Goal: Task Accomplishment & Management: Use online tool/utility

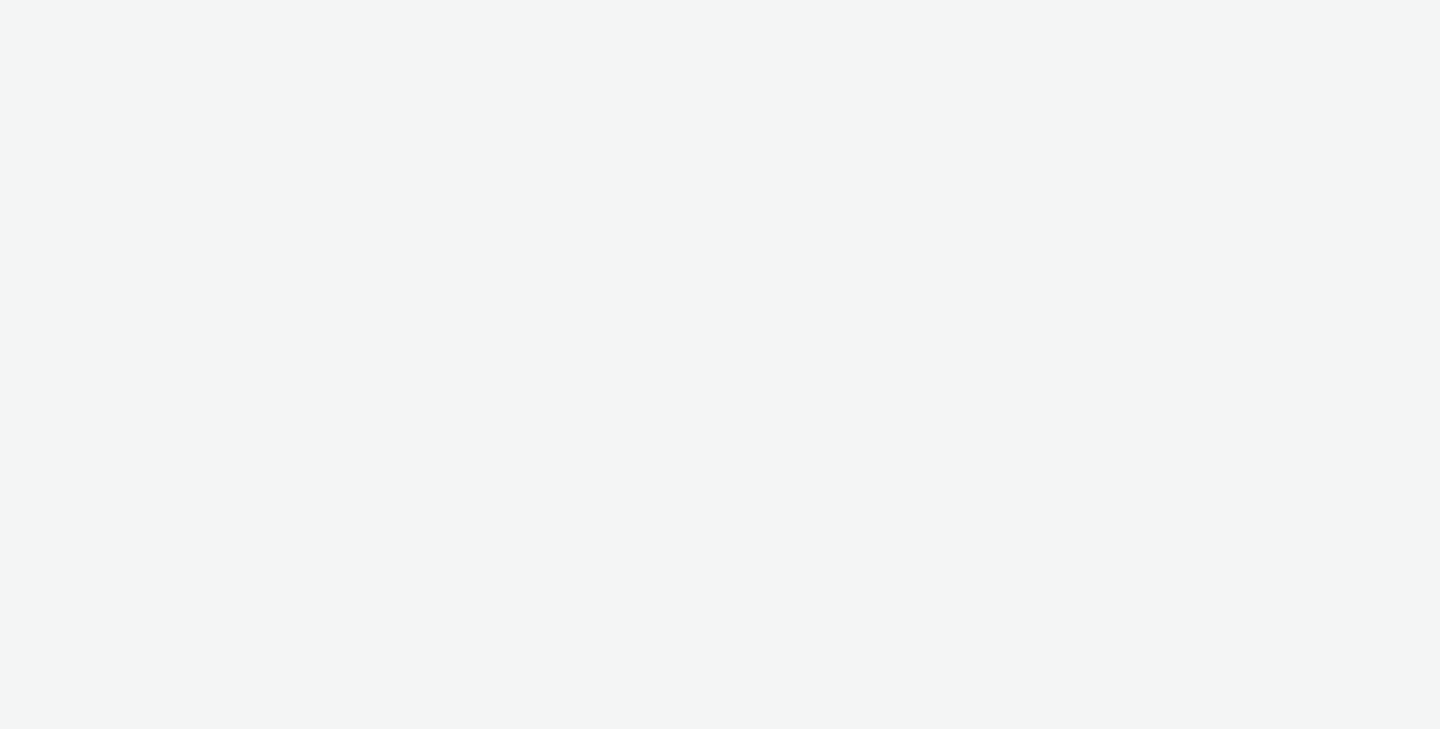
select select "2fc77e36-bb93-4aa3-9dff-dcb08e02eac6"
select select "2405a9d4-3350-4458-8d06-44f78962fa76"
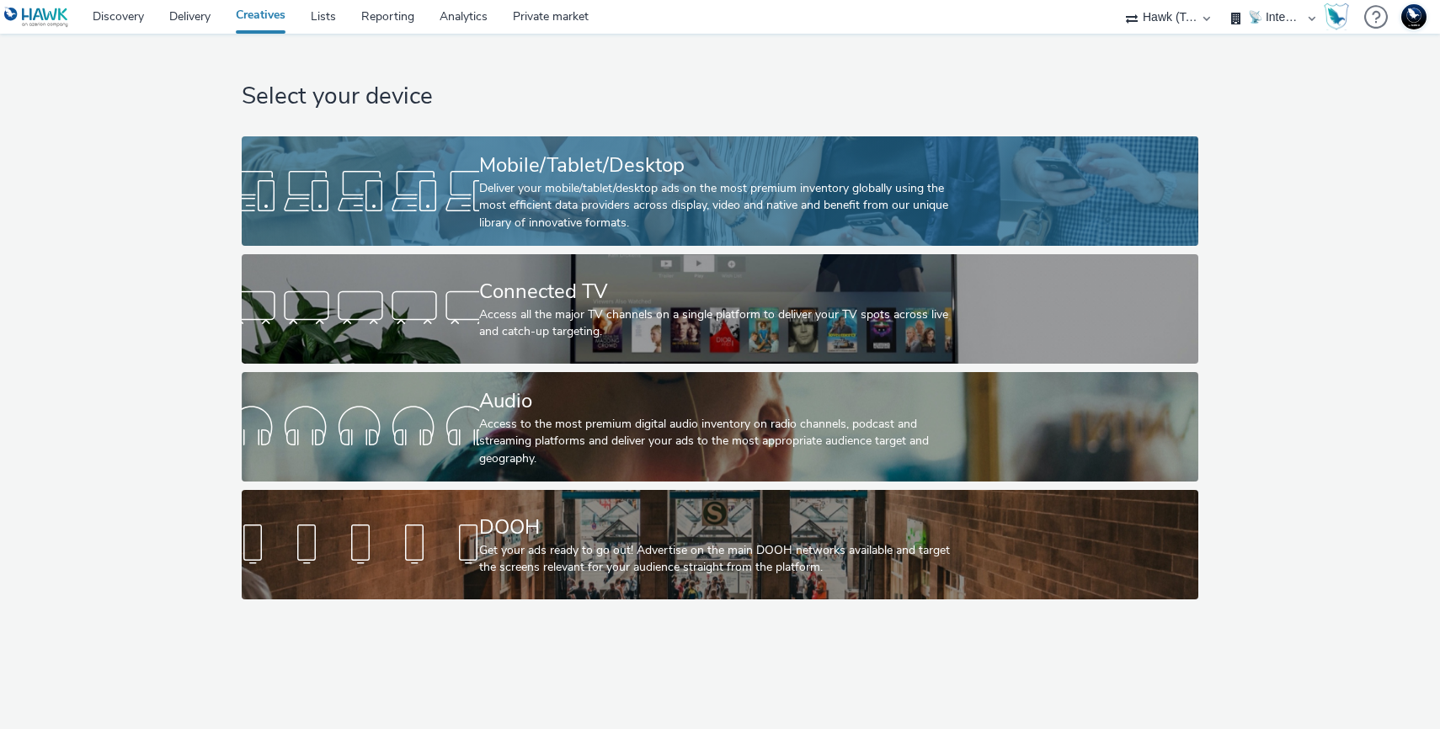
click at [419, 164] on div at bounding box center [361, 191] width 238 height 54
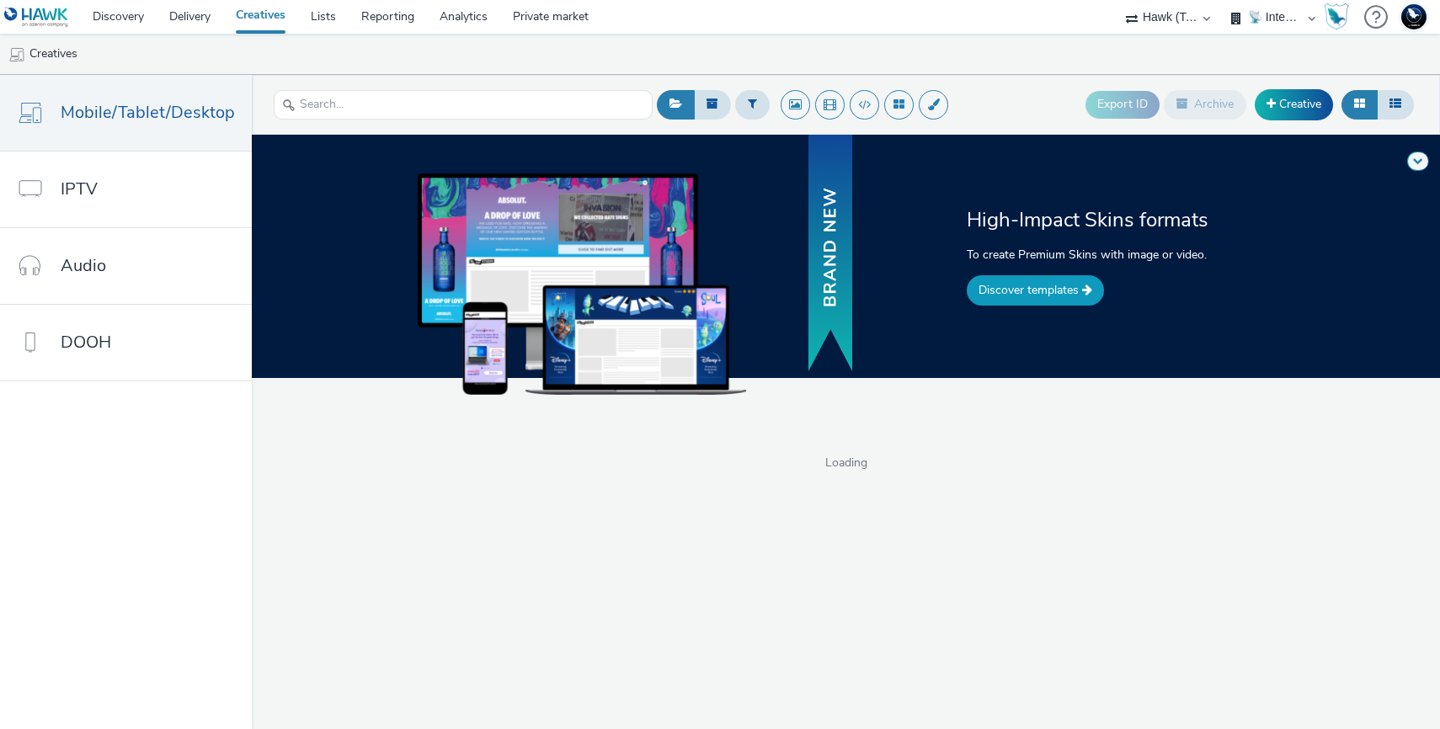
click at [977, 297] on link "Discover templates" at bounding box center [1035, 290] width 137 height 30
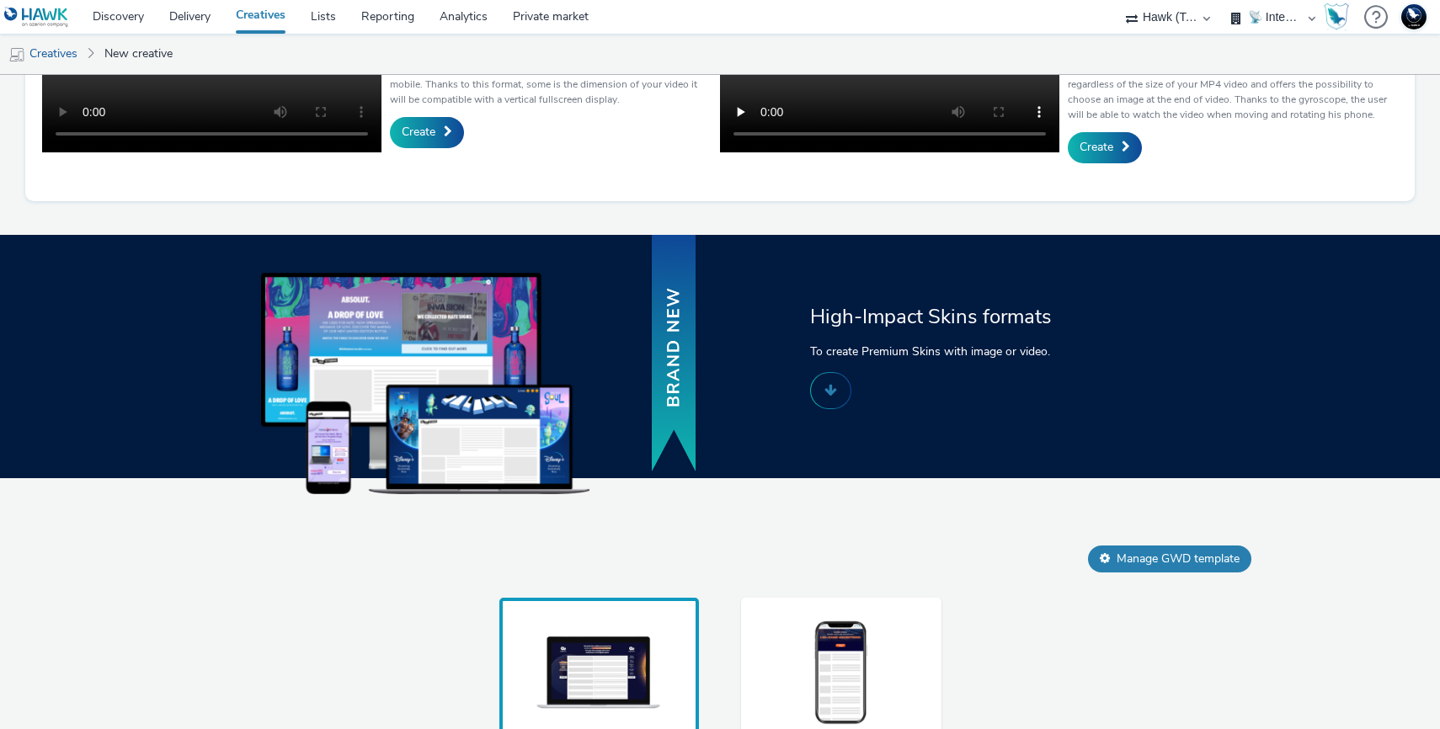
scroll to position [761, 0]
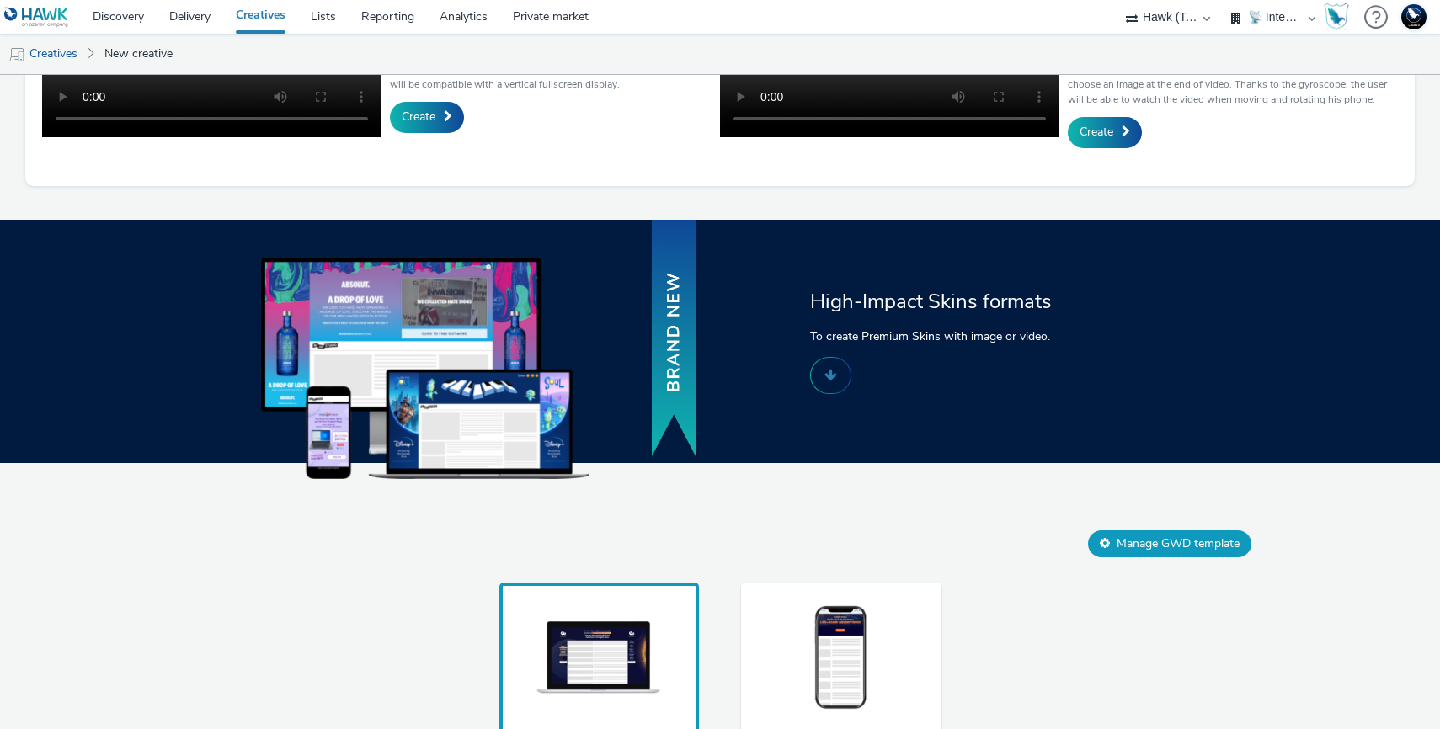
click at [1113, 558] on button "Manage GWD template" at bounding box center [1169, 544] width 163 height 27
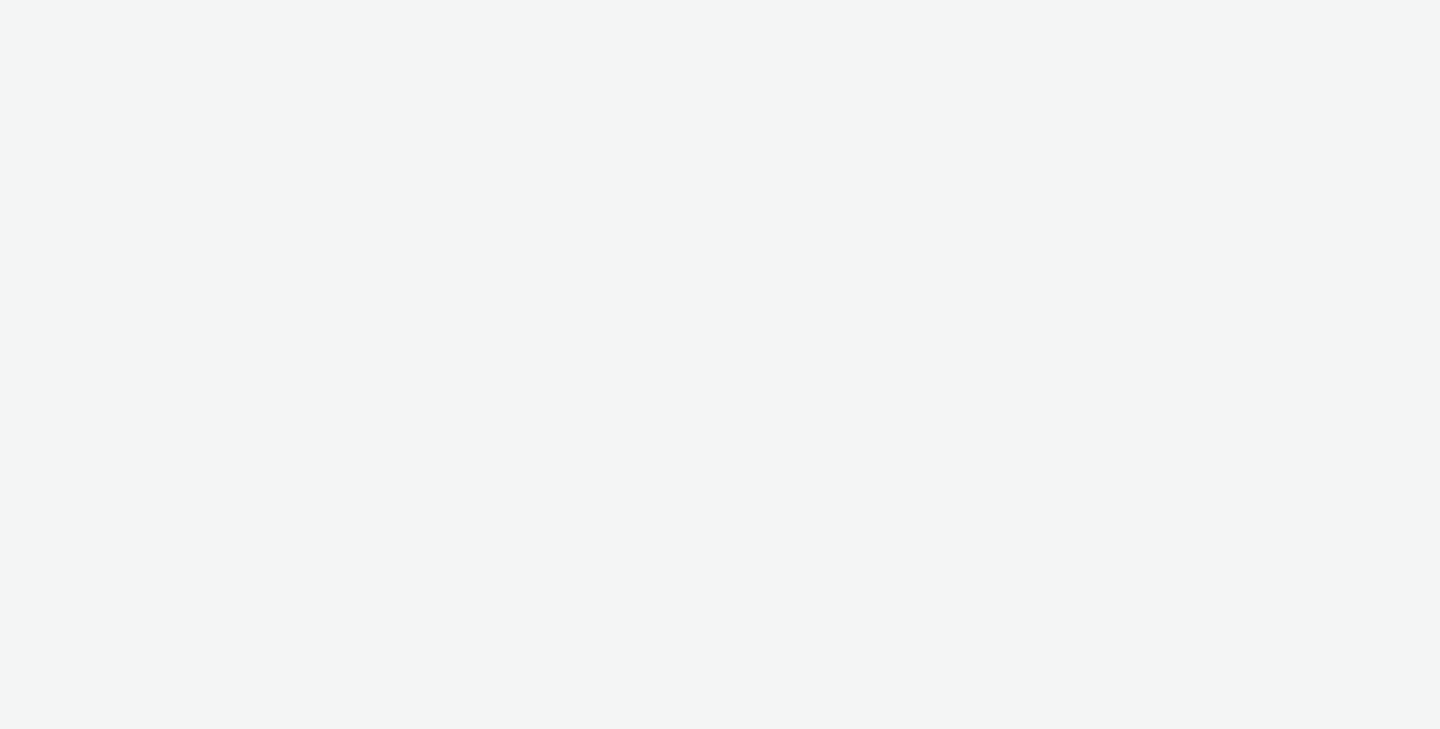
select select "2fc77e36-bb93-4aa3-9dff-dcb08e02eac6"
select select "2405a9d4-3350-4458-8d06-44f78962fa76"
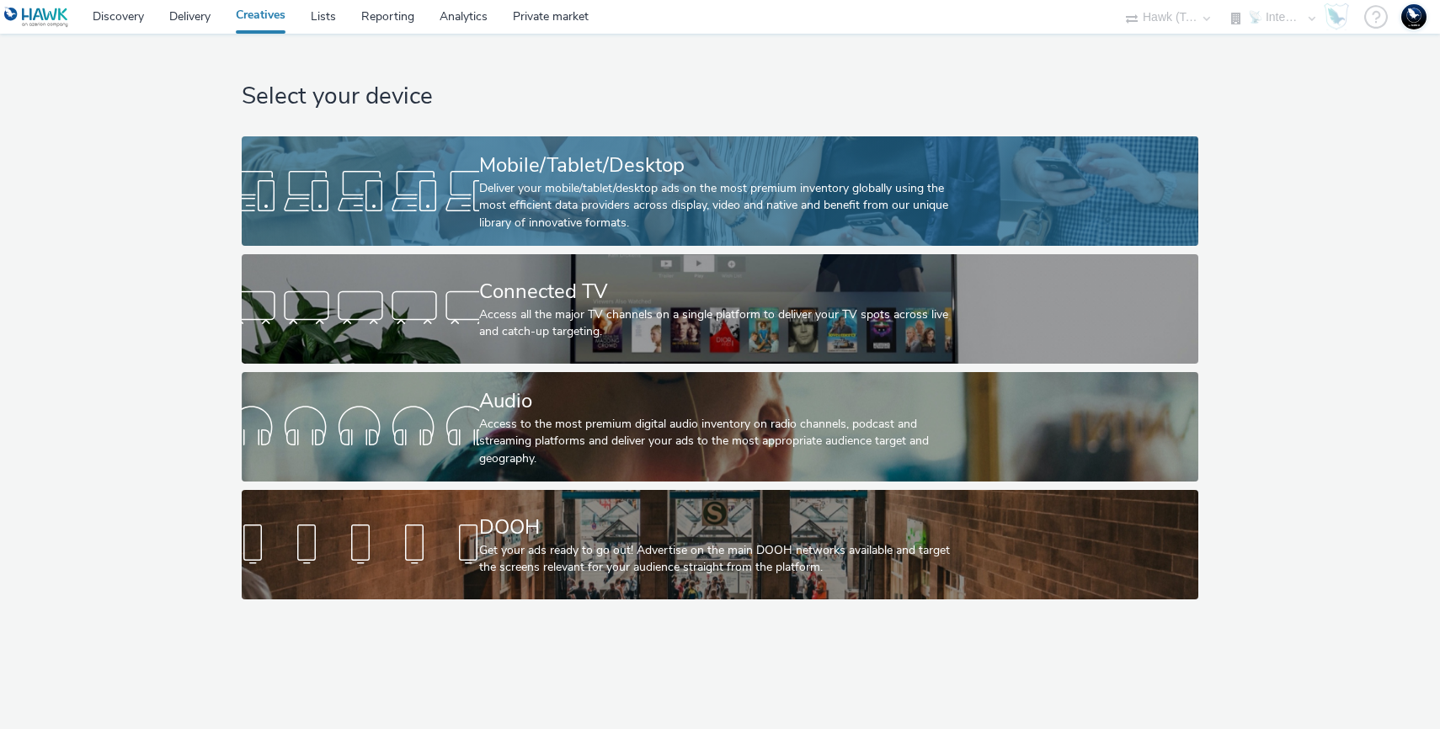
click at [326, 172] on div at bounding box center [361, 191] width 238 height 54
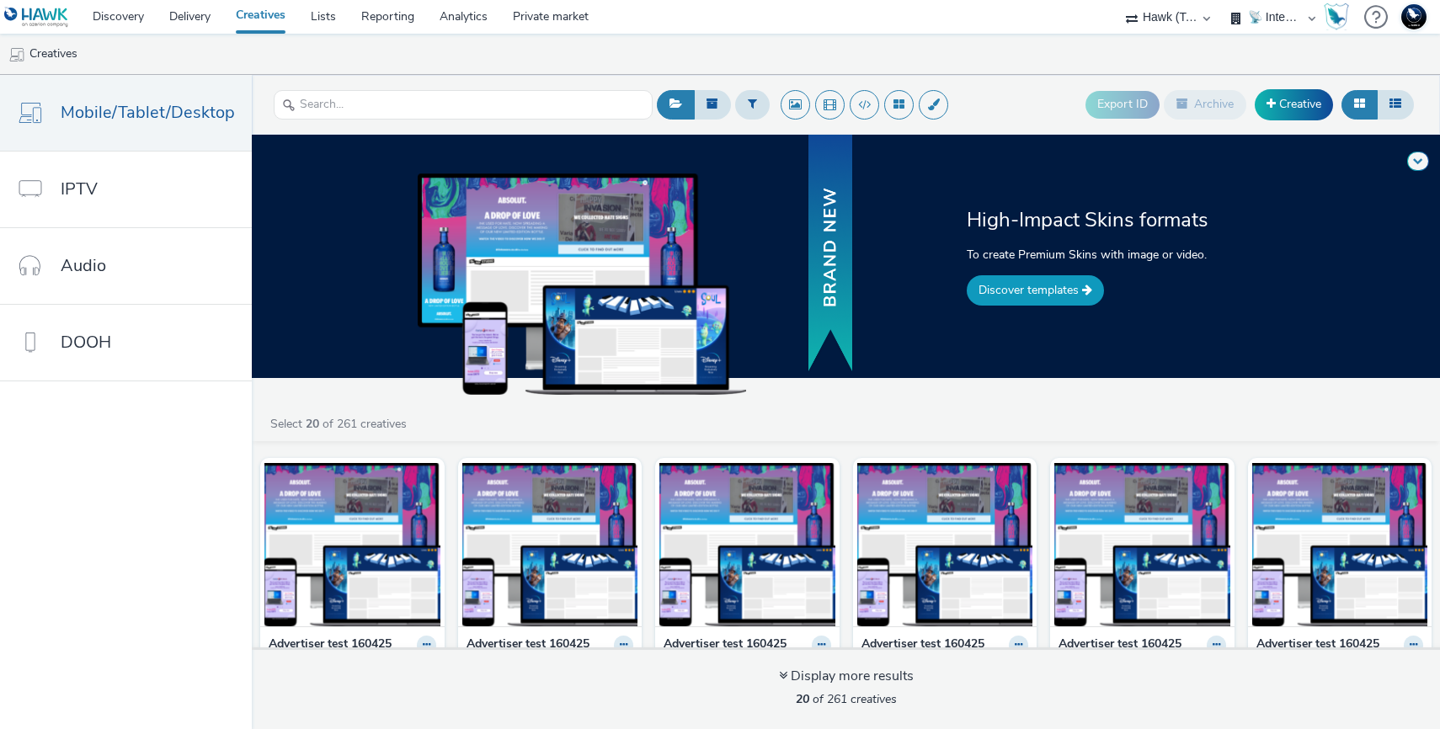
click at [1020, 287] on link "Discover templates" at bounding box center [1035, 290] width 137 height 30
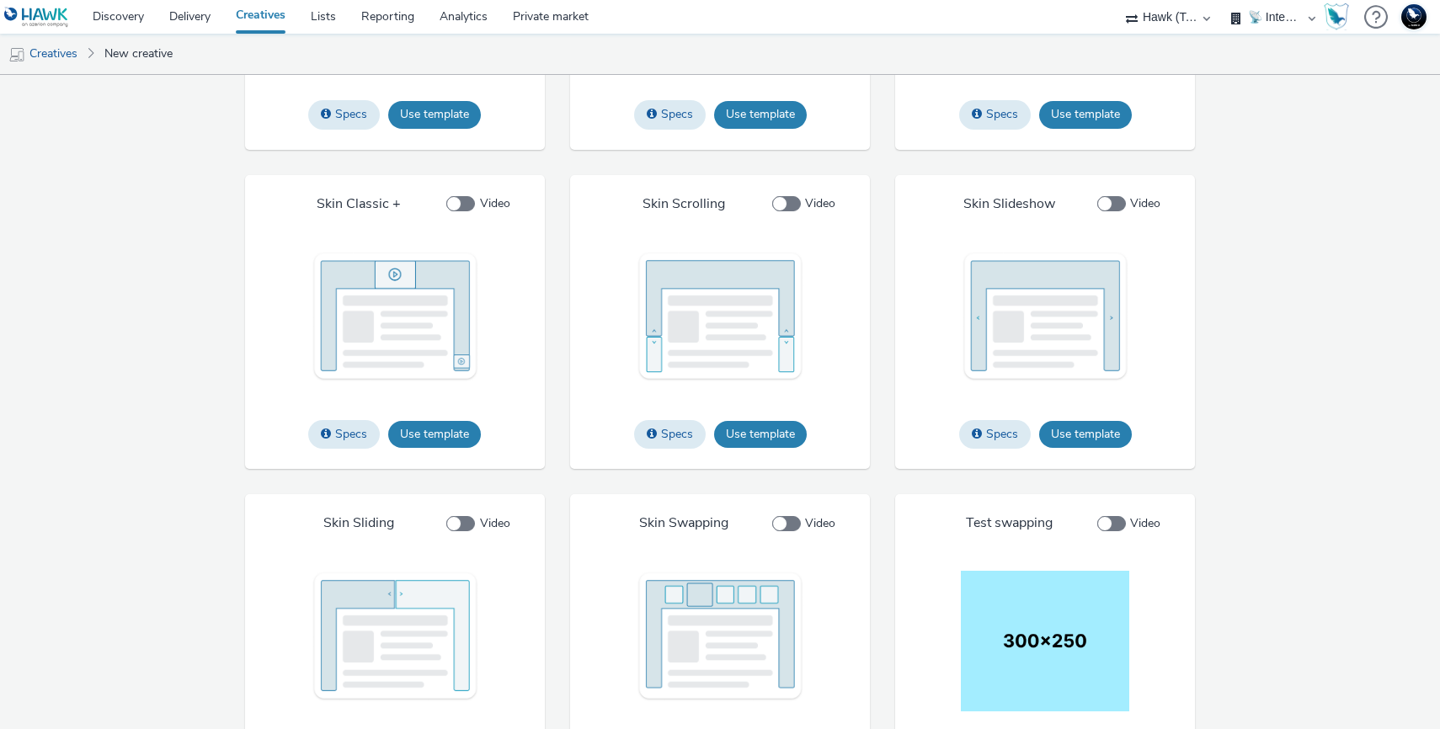
scroll to position [2147, 0]
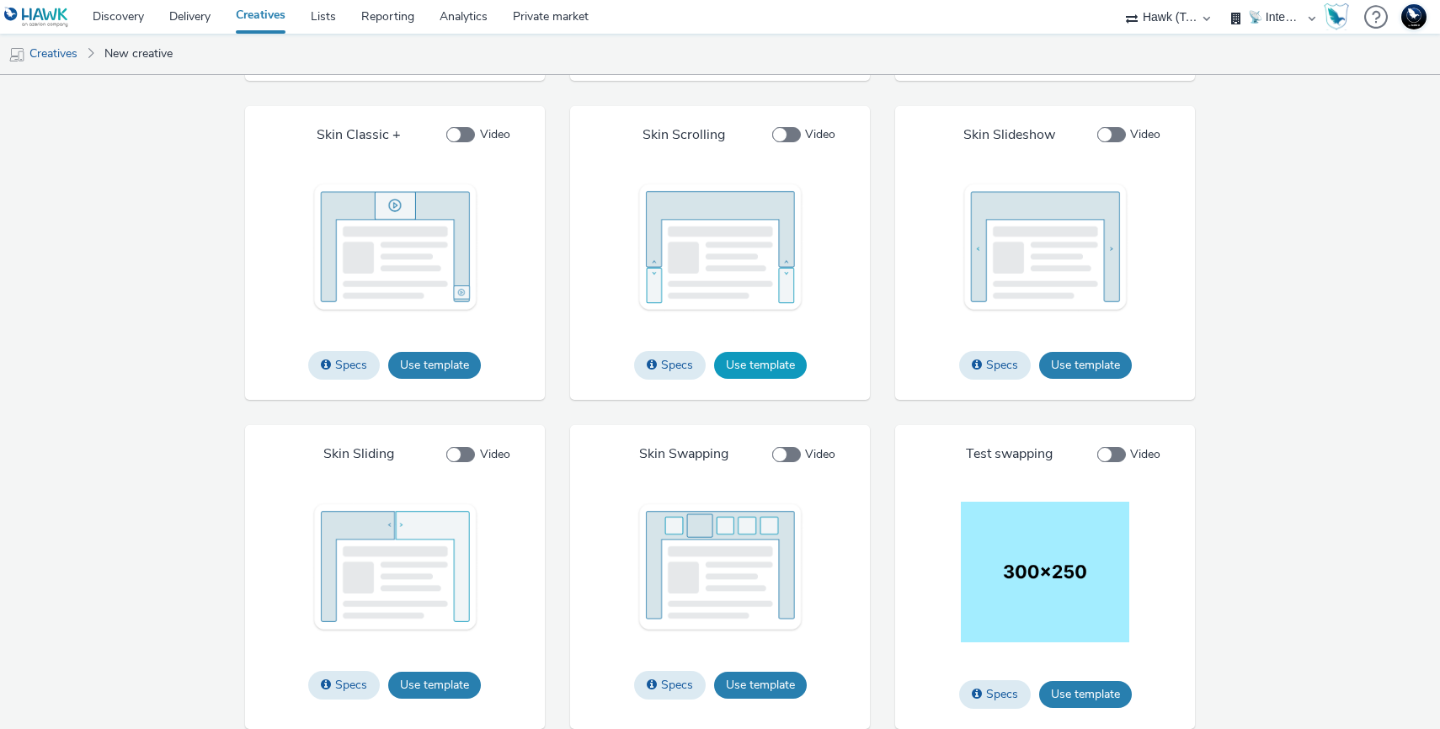
click at [787, 375] on button "Use template" at bounding box center [760, 365] width 93 height 27
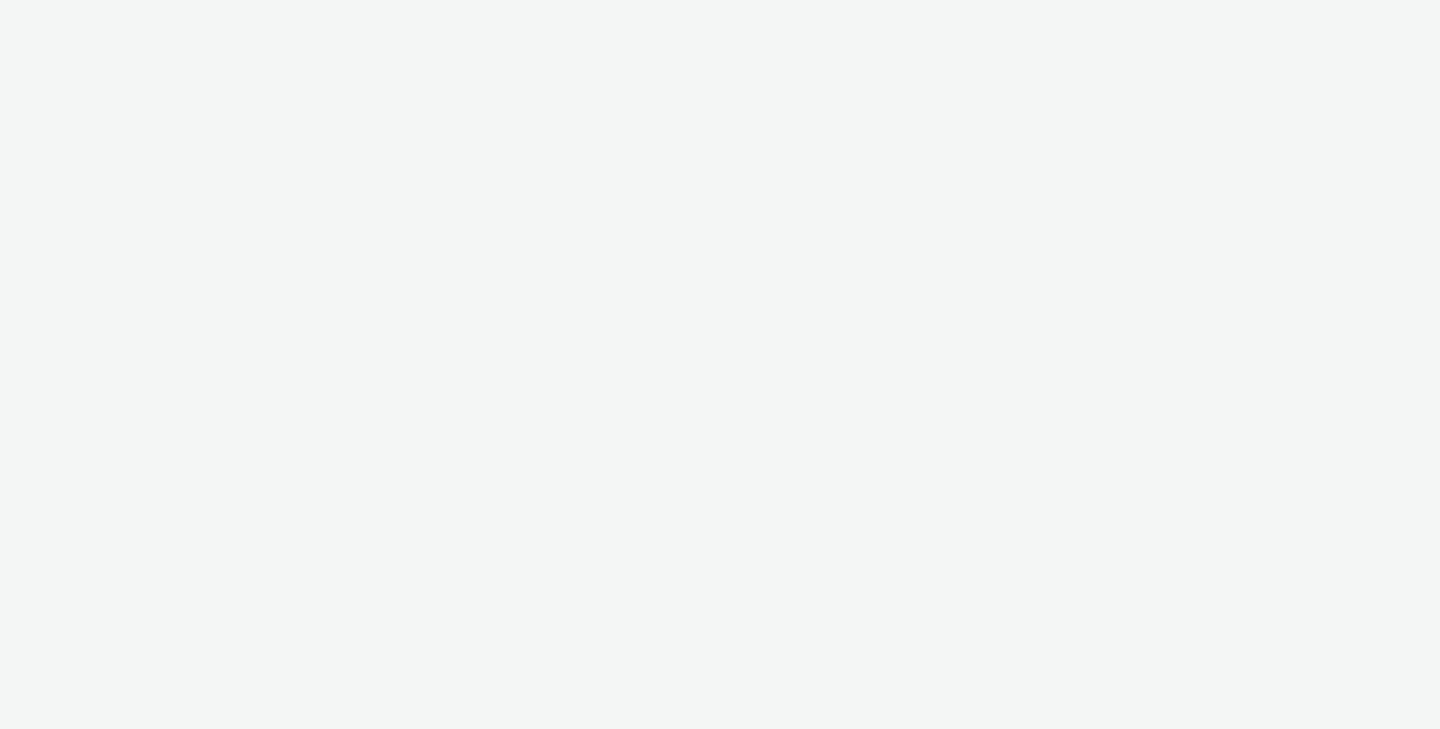
select select "2fc77e36-bb93-4aa3-9dff-dcb08e02eac6"
select select "2405a9d4-3350-4458-8d06-44f78962fa76"
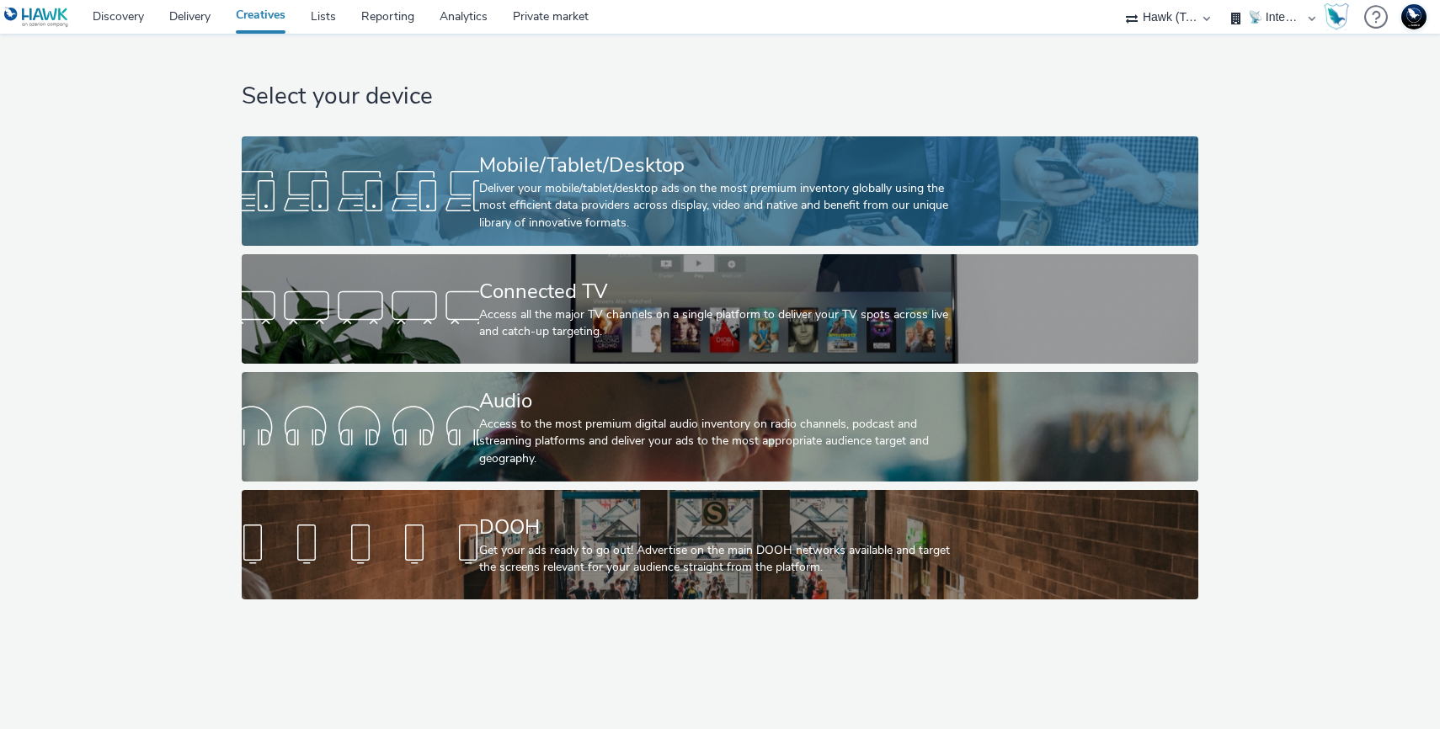
click at [350, 158] on link "Mobile/Tablet/Desktop Deliver your mobile/tablet/desktop ads on the most premiu…" at bounding box center [720, 190] width 956 height 109
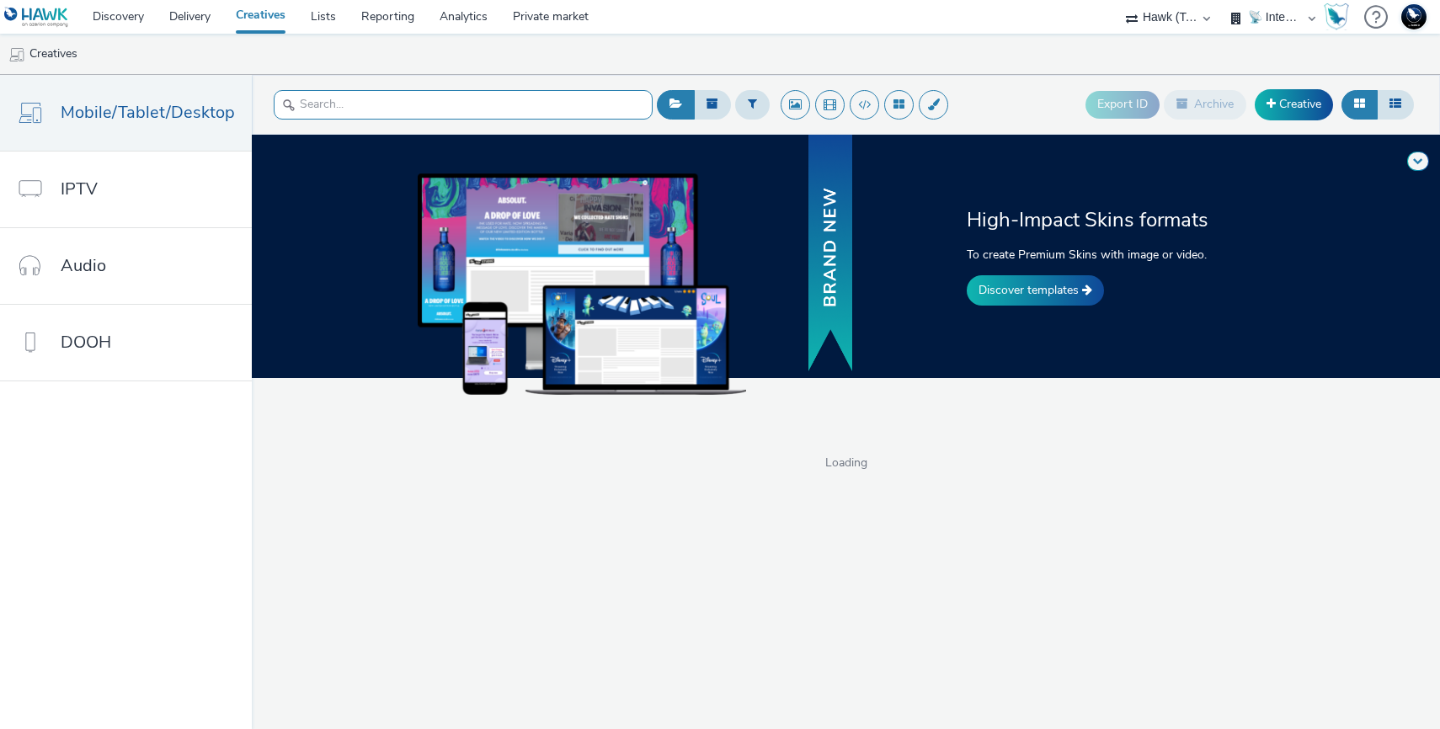
click at [499, 113] on input "text" at bounding box center [463, 104] width 379 height 29
type input "scrolling"
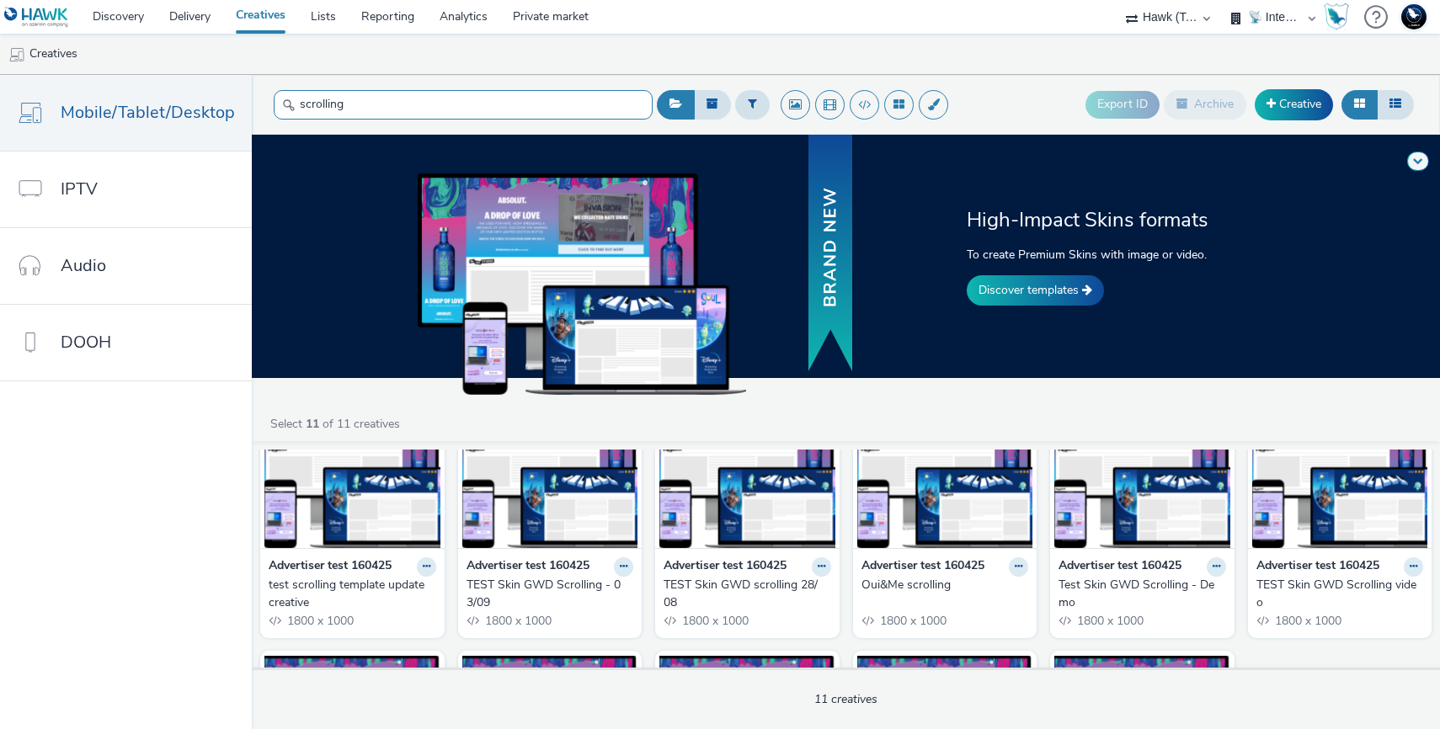
scroll to position [79, 0]
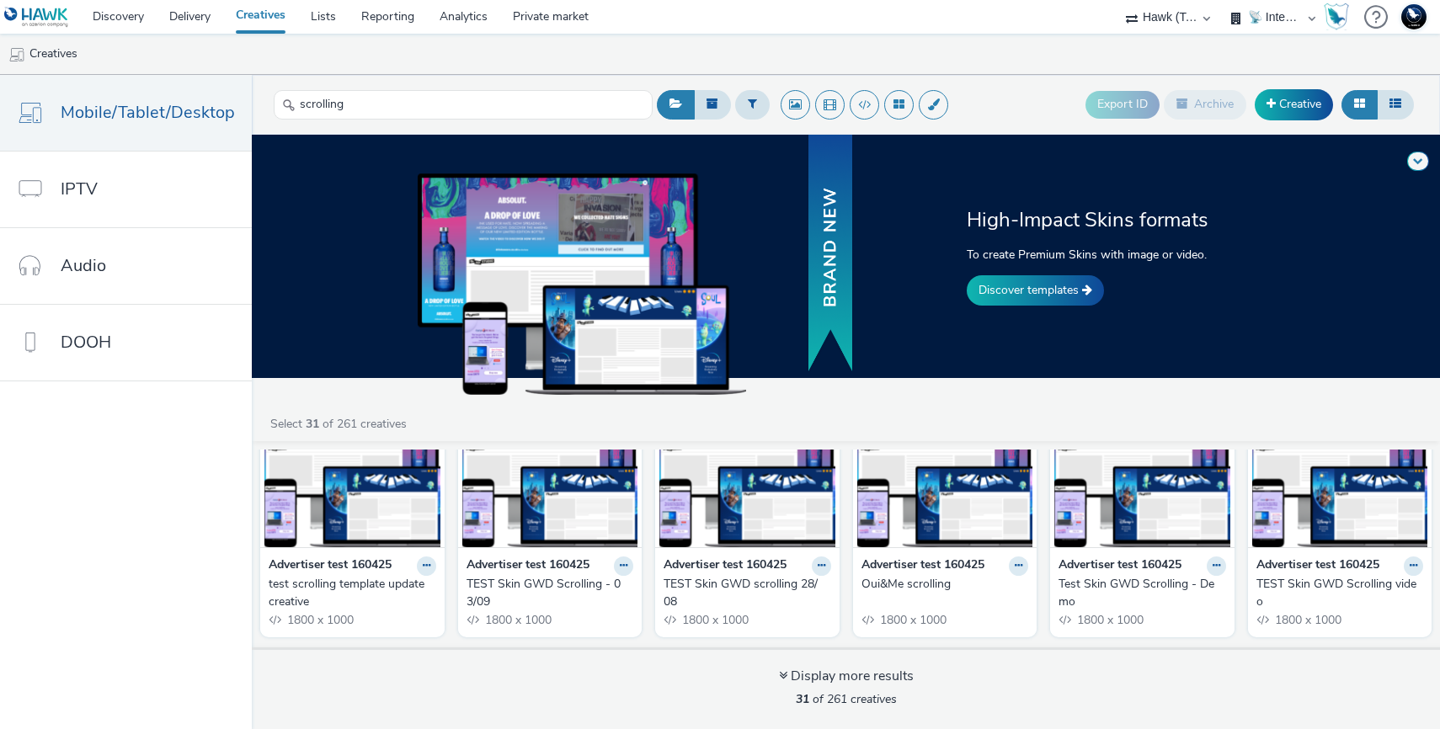
click at [354, 502] on img at bounding box center [352, 465] width 176 height 164
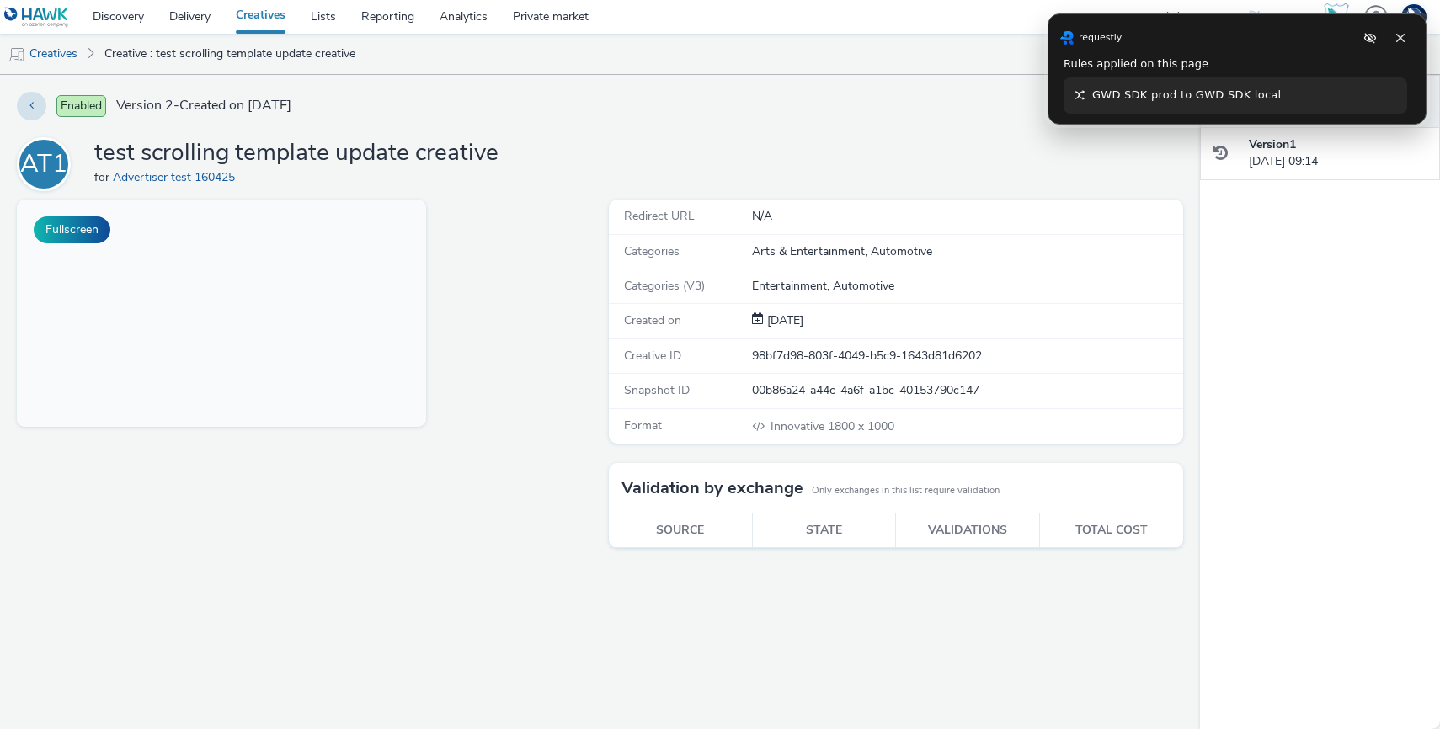
click at [1402, 44] on rq-implicit-test-rule-widget at bounding box center [1237, 68] width 379 height 111
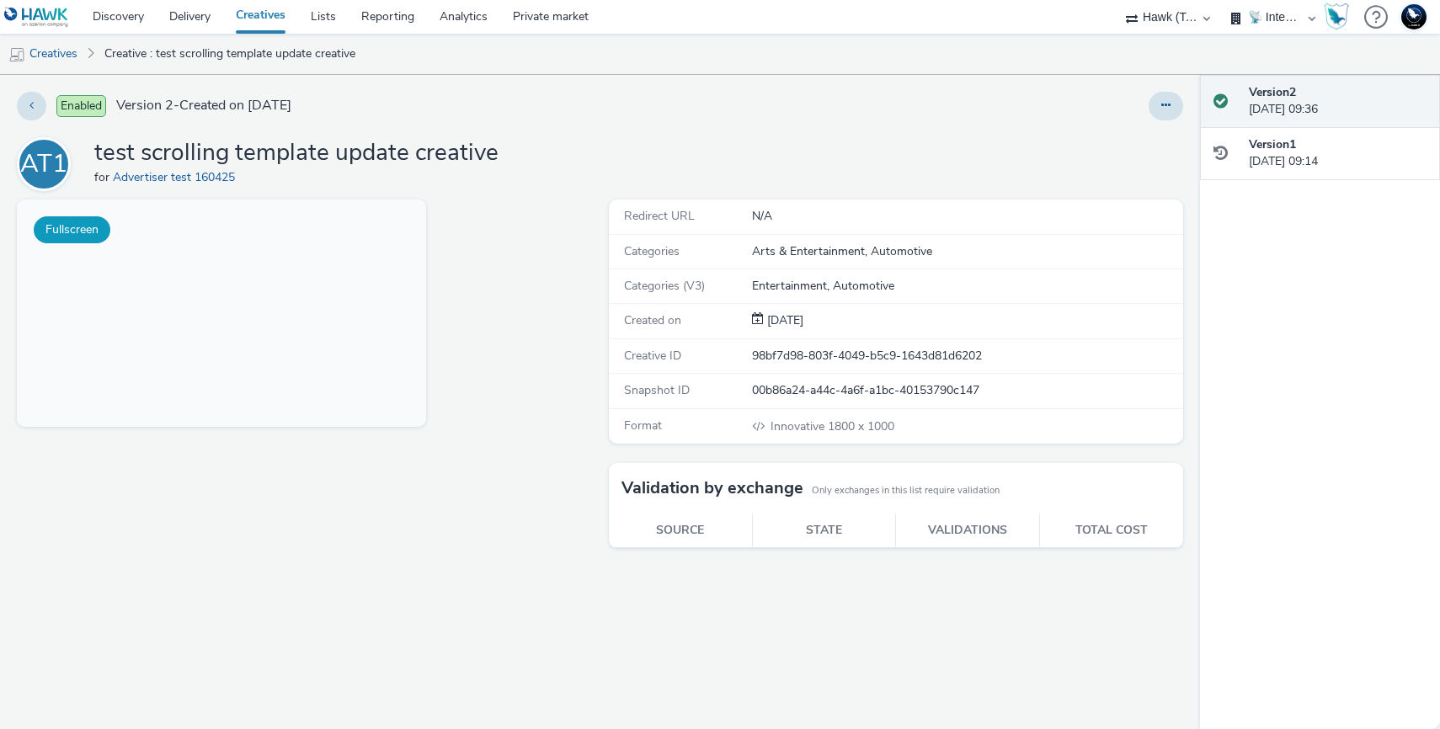
click at [95, 226] on button "Fullscreen" at bounding box center [72, 229] width 77 height 27
click at [1151, 110] on button at bounding box center [1166, 106] width 35 height 29
click at [1118, 134] on link "Edit" at bounding box center [1120, 140] width 126 height 34
click at [894, 146] on div "AT1 test scrolling template update creative for Advertiser test 160425" at bounding box center [600, 164] width 1167 height 54
click at [256, 19] on link "Creatives" at bounding box center [260, 17] width 75 height 34
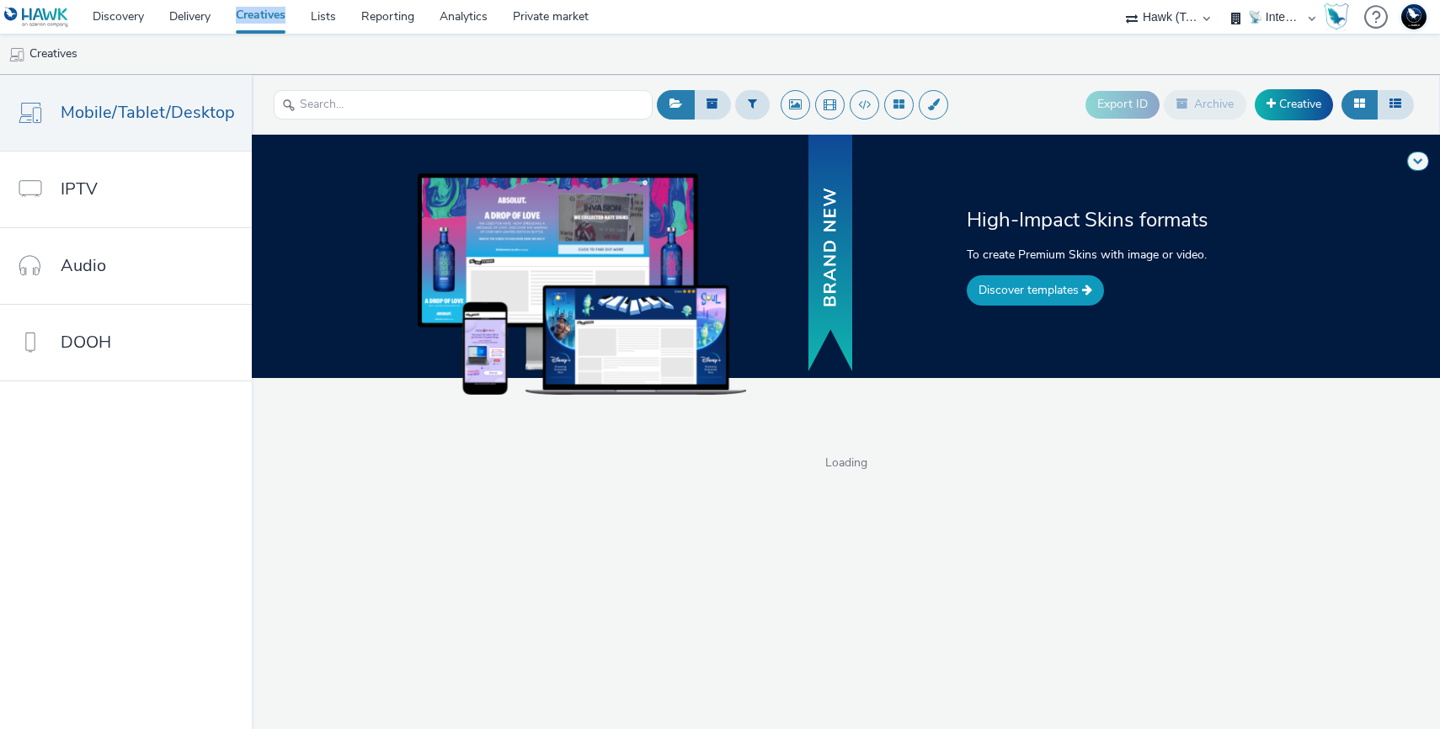
click at [1043, 281] on link "Discover templates" at bounding box center [1035, 290] width 137 height 30
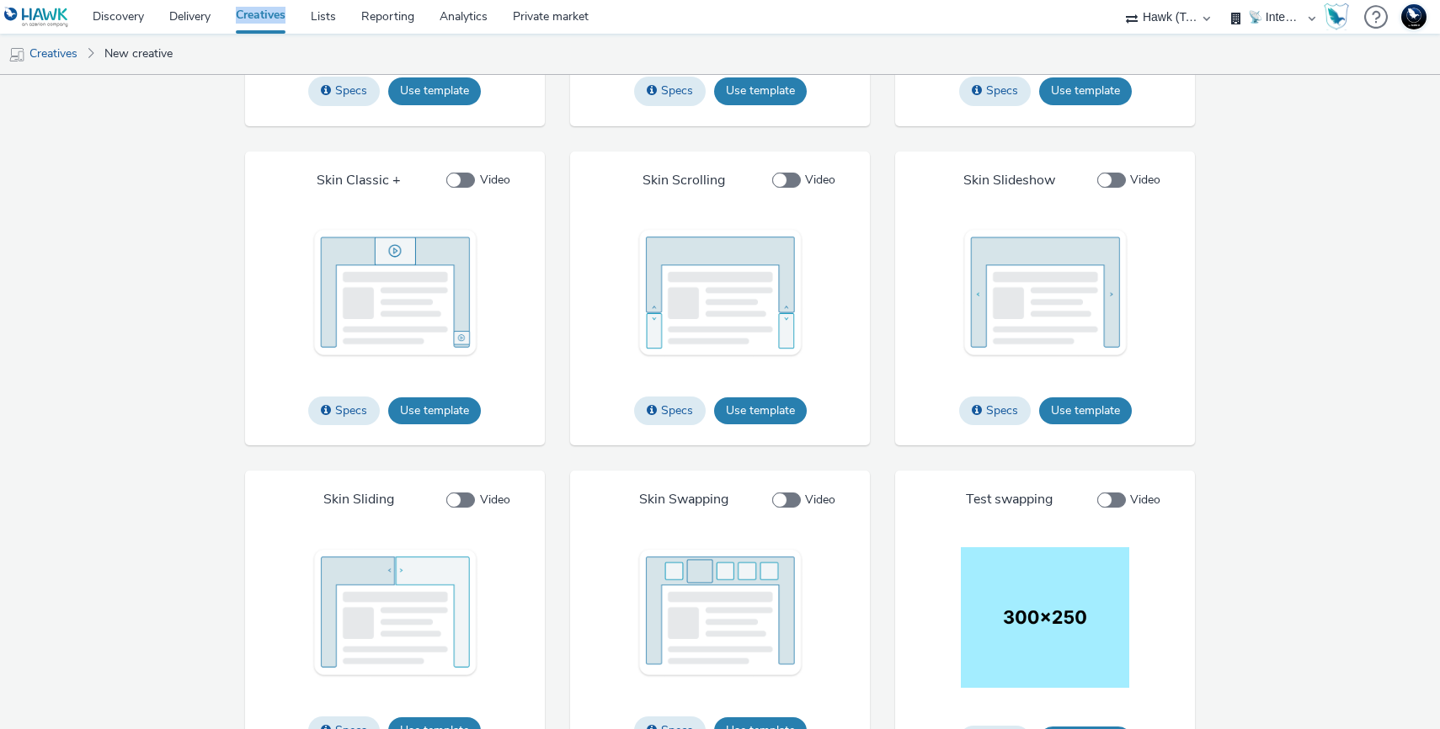
scroll to position [2103, 0]
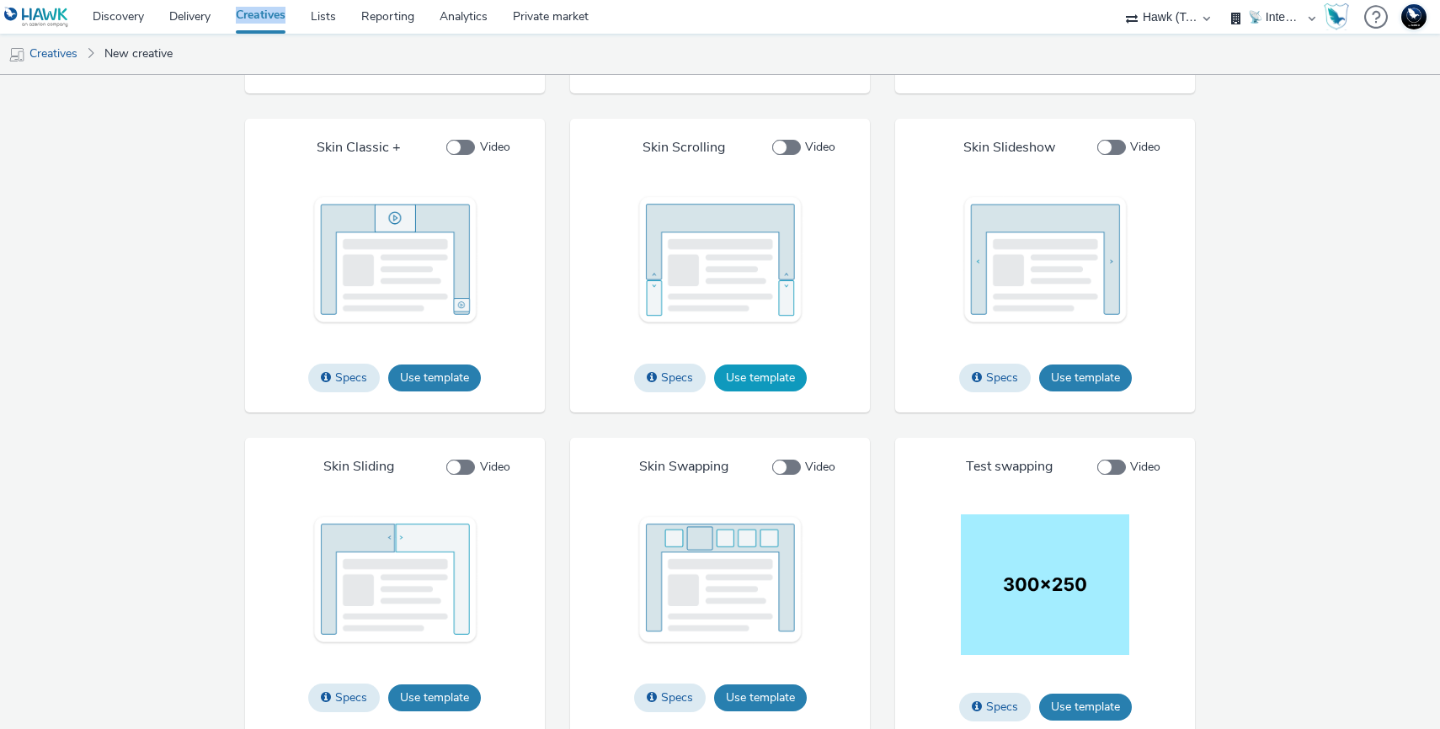
click at [789, 392] on button "Use template" at bounding box center [760, 378] width 93 height 27
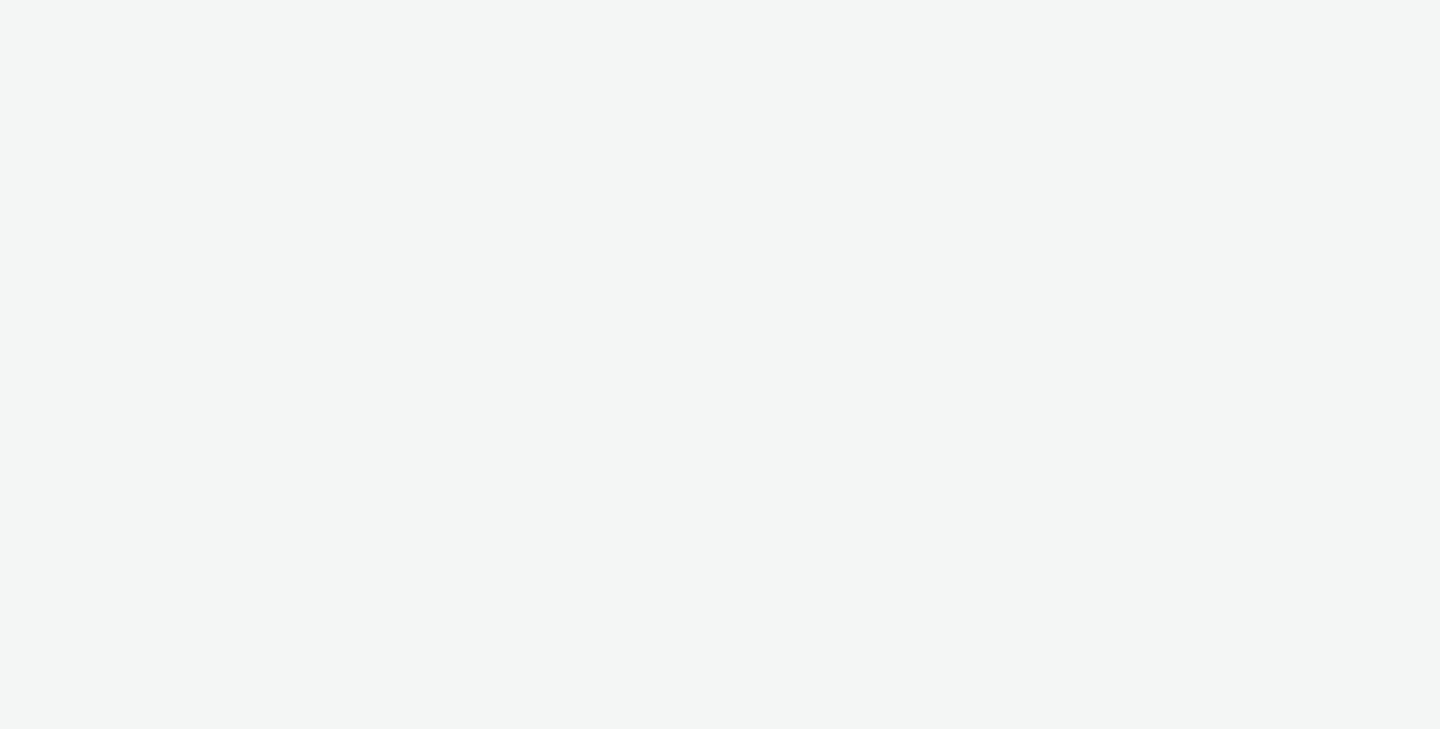
select select "2fc77e36-bb93-4aa3-9dff-dcb08e02eac6"
select select "2405a9d4-3350-4458-8d06-44f78962fa76"
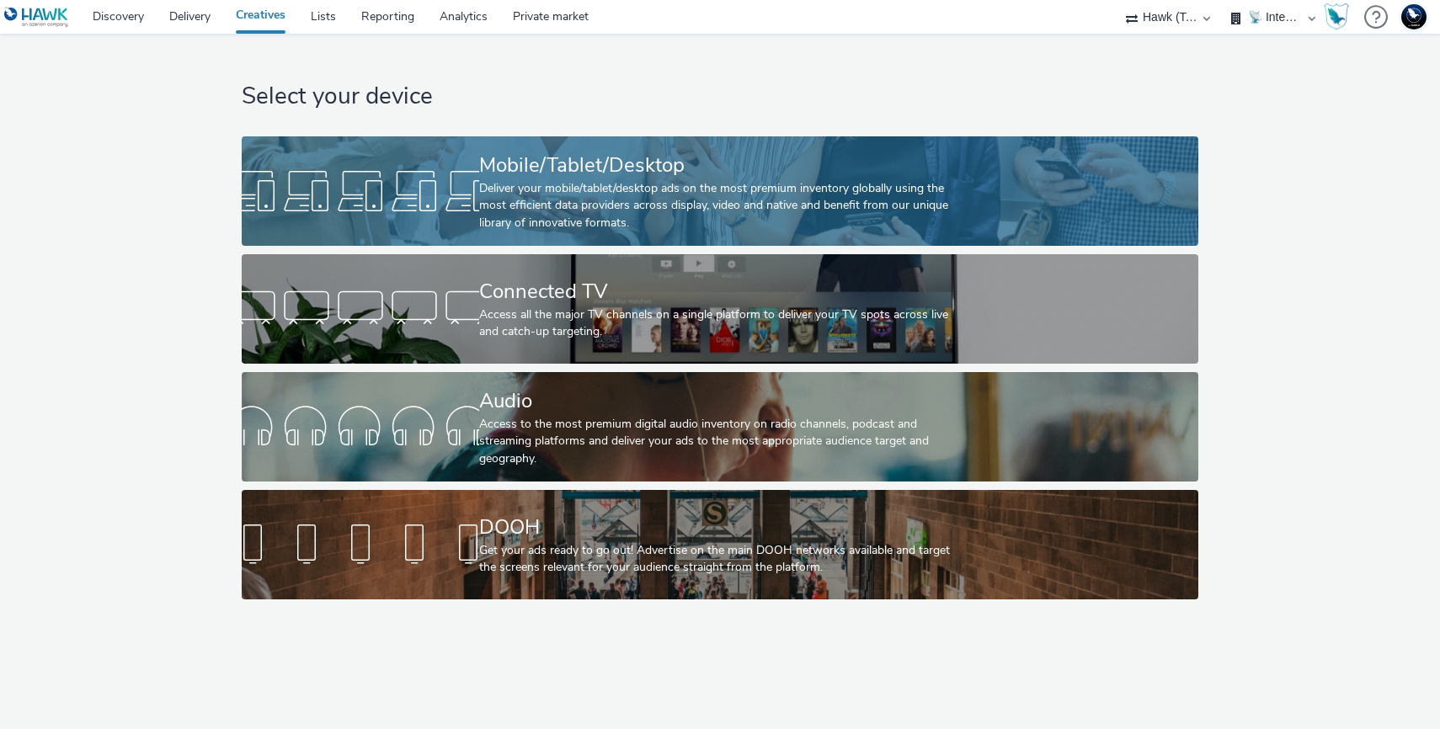
click at [451, 234] on link "Mobile/Tablet/Desktop Deliver your mobile/tablet/desktop ads on the most premiu…" at bounding box center [720, 190] width 956 height 109
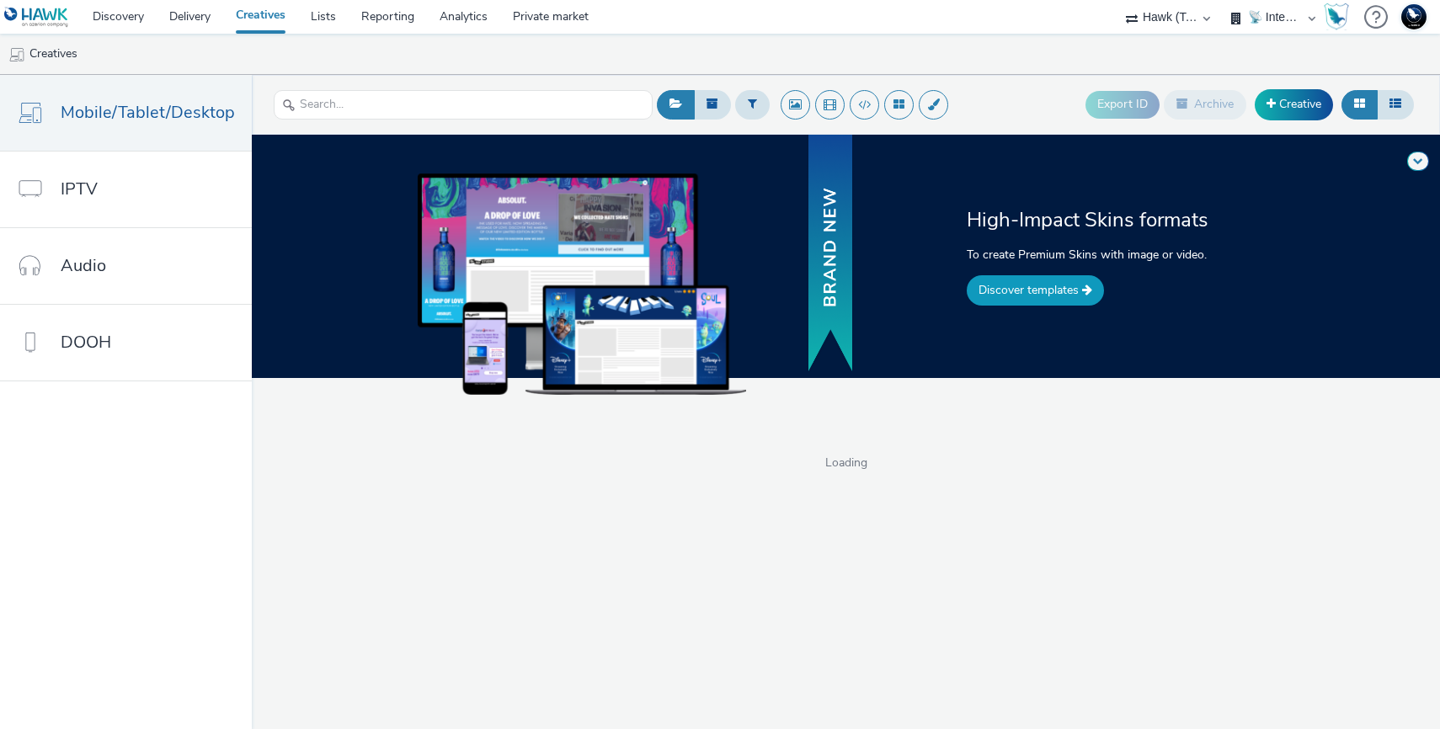
click at [1005, 295] on link "Discover templates" at bounding box center [1035, 290] width 137 height 30
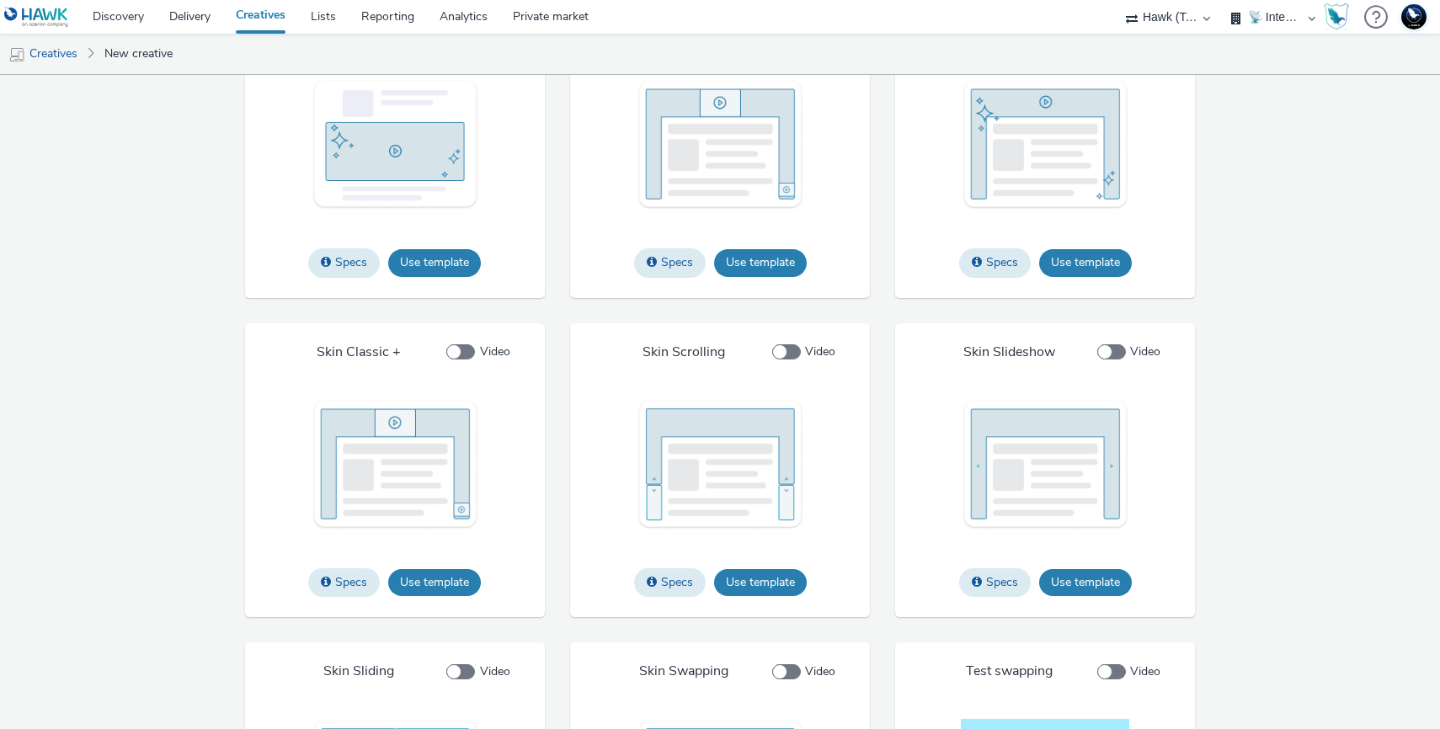
scroll to position [1955, 0]
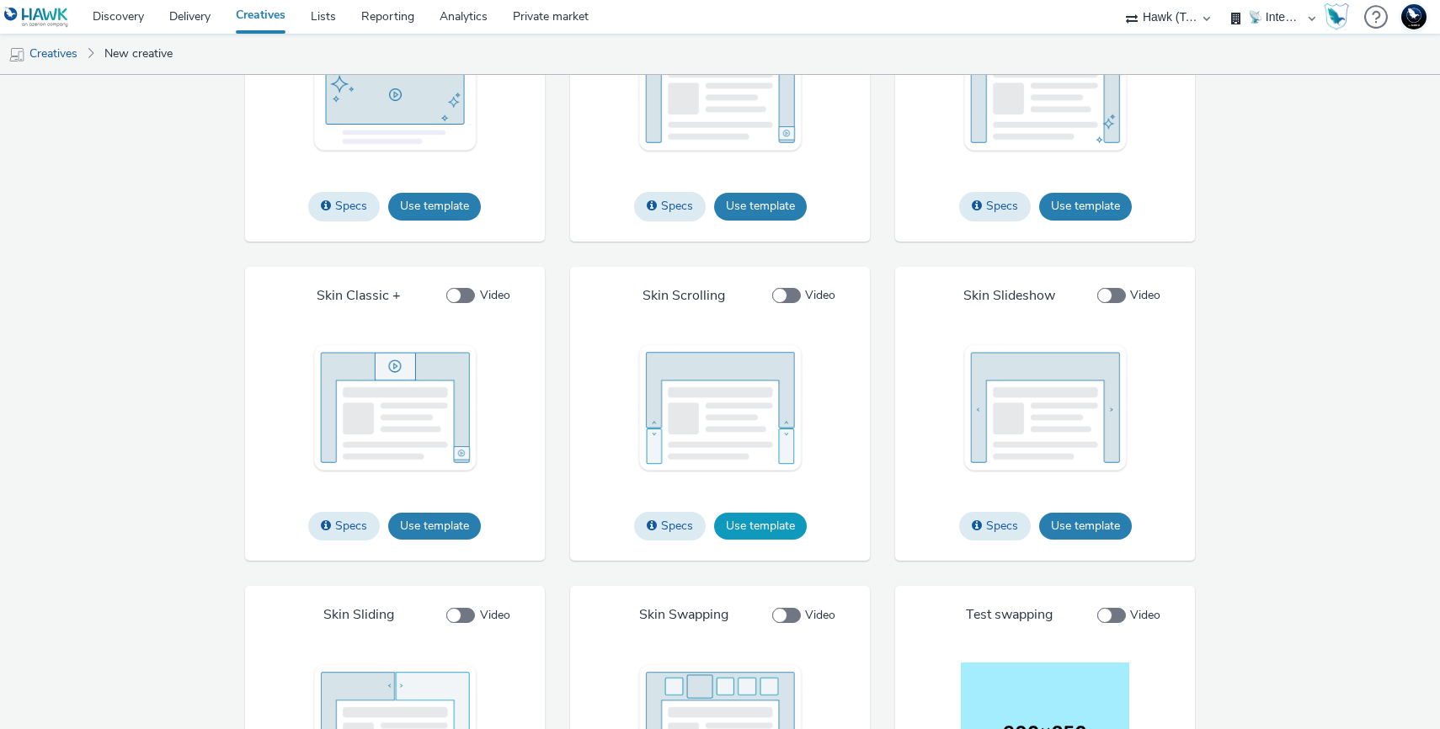
click at [762, 540] on button "Use template" at bounding box center [760, 526] width 93 height 27
